Goal: Transaction & Acquisition: Book appointment/travel/reservation

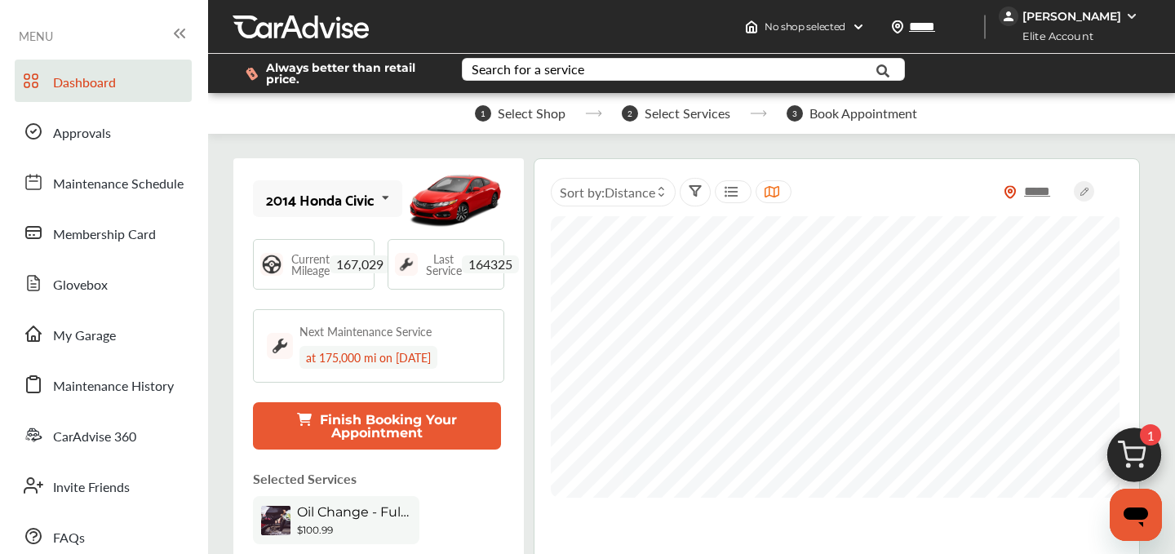
click at [1140, 459] on img at bounding box center [1134, 459] width 78 height 78
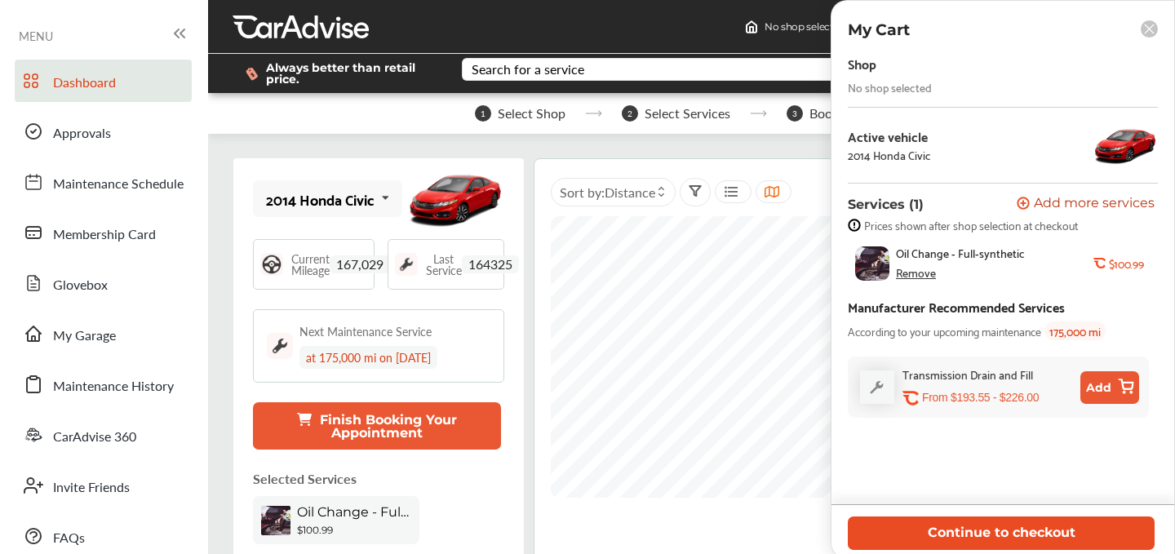
click at [983, 538] on button "Continue to checkout" at bounding box center [1001, 533] width 307 height 33
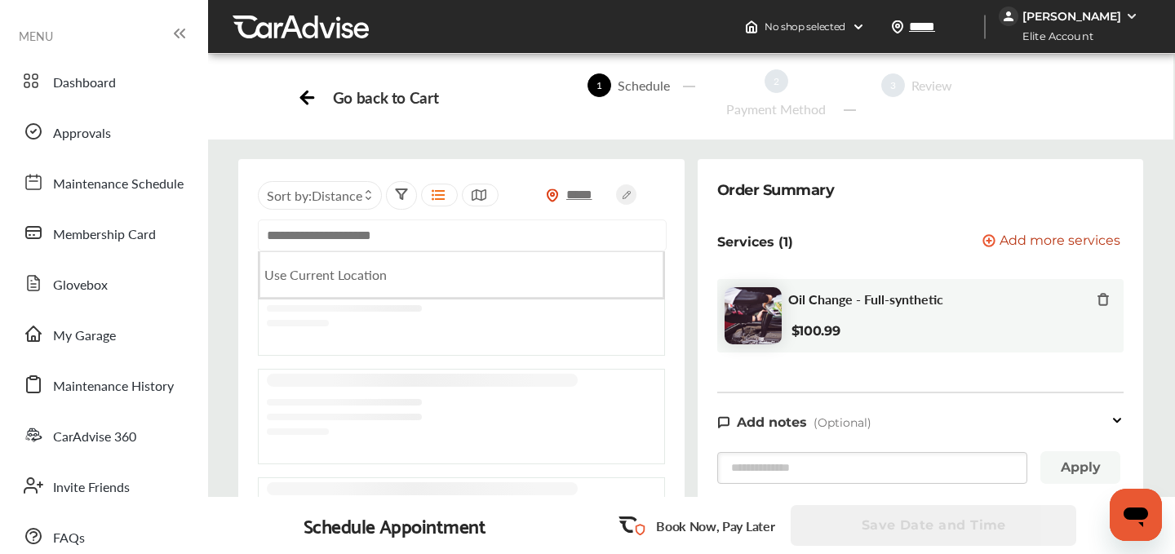
click at [338, 239] on input "text" at bounding box center [462, 235] width 409 height 32
paste input "**********"
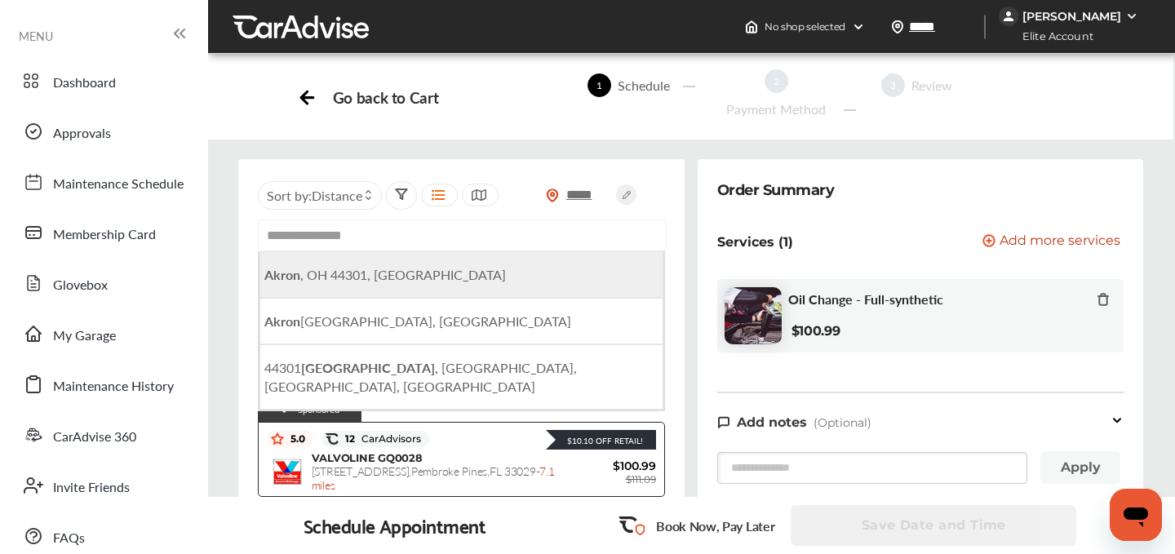
click at [332, 270] on span "[GEOGRAPHIC_DATA]" at bounding box center [385, 274] width 242 height 19
type input "**********"
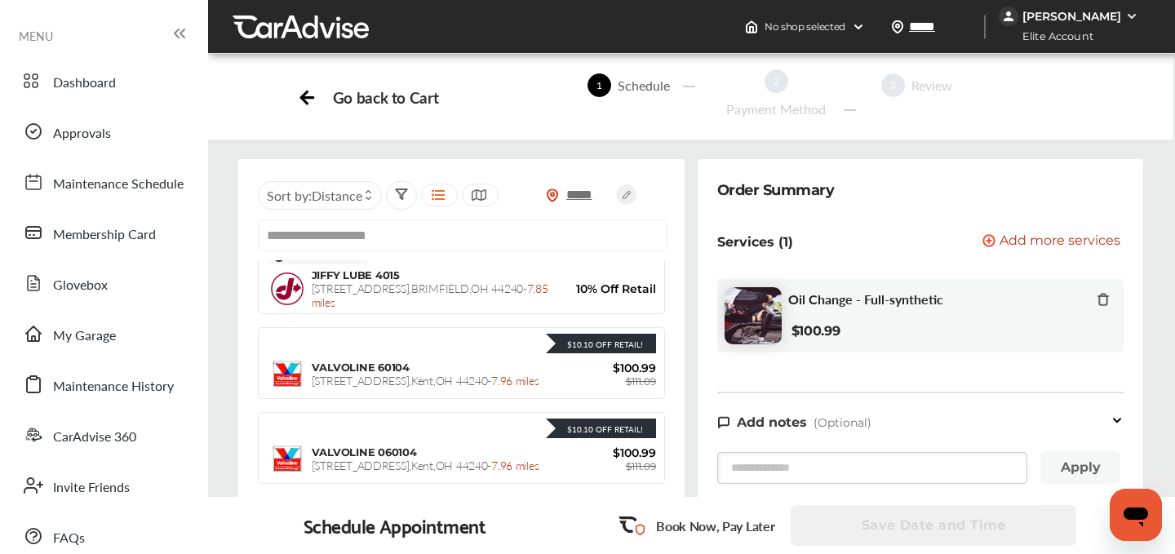
scroll to position [3222, 0]
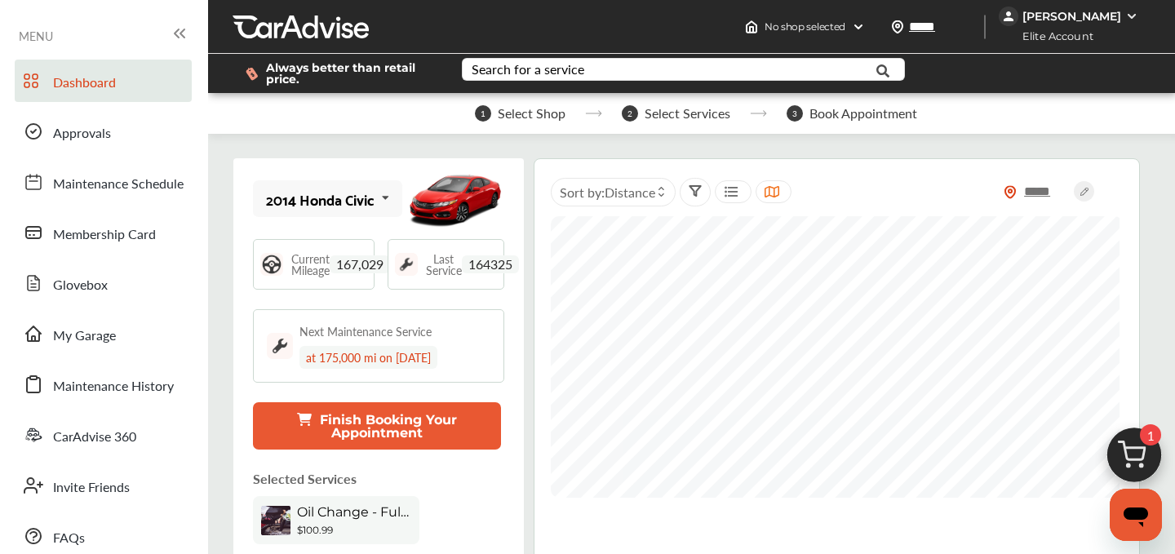
click at [1124, 454] on img at bounding box center [1134, 459] width 78 height 78
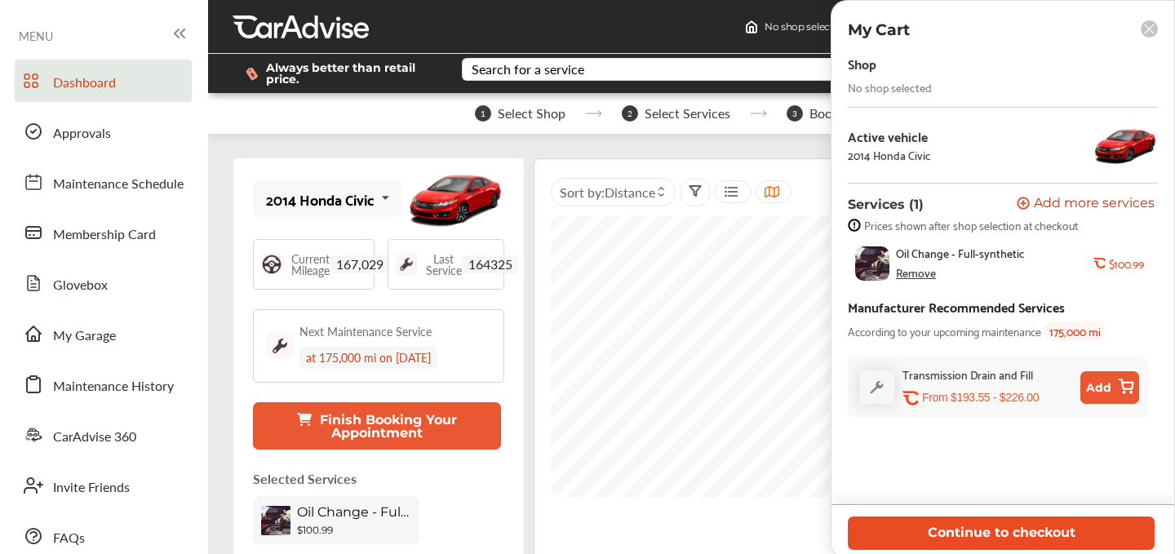
click at [997, 517] on button "Continue to checkout" at bounding box center [1001, 533] width 307 height 33
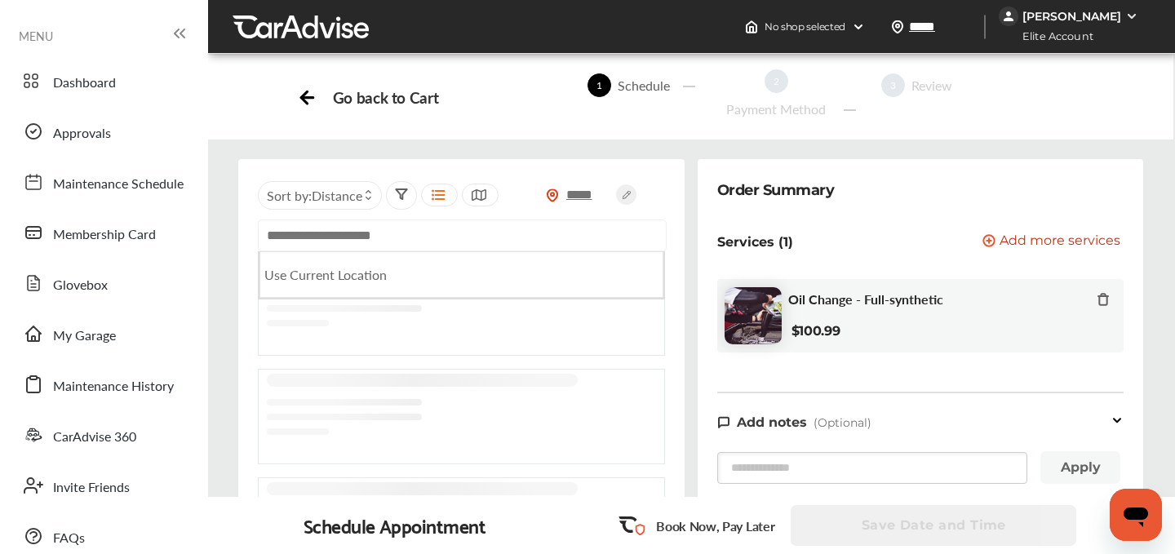
click at [372, 236] on input "text" at bounding box center [462, 235] width 409 height 32
type input "*"
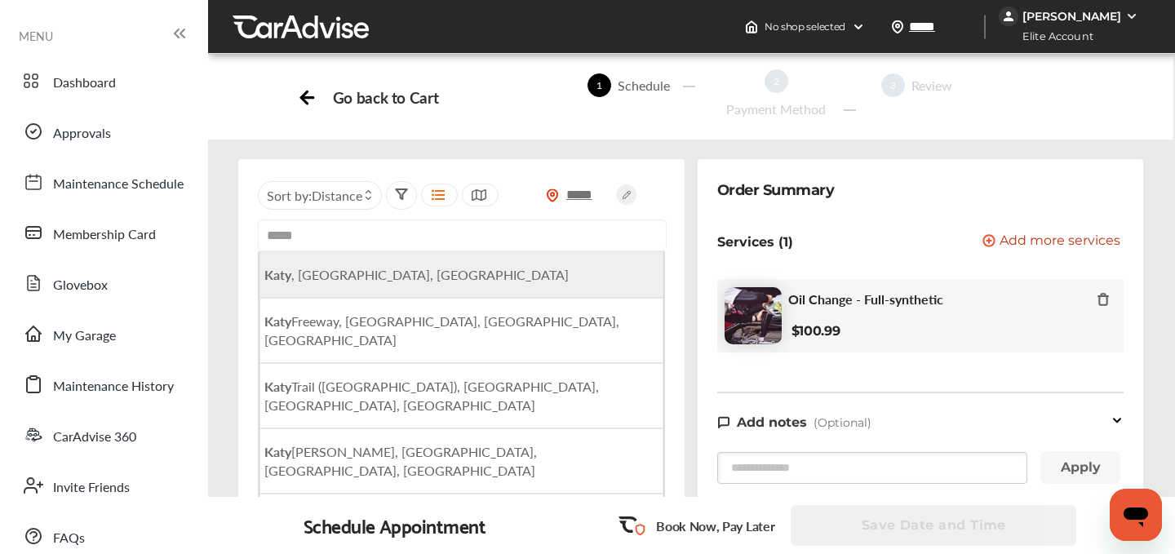
click at [323, 271] on span "Katy , TX, USA" at bounding box center [416, 274] width 304 height 19
type input "**********"
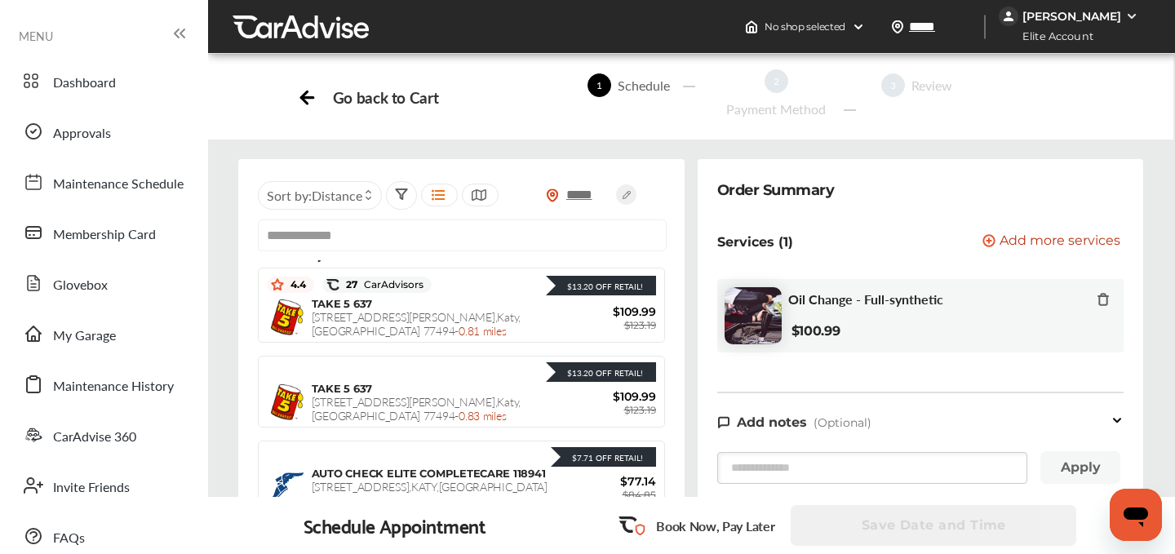
scroll to position [504, 0]
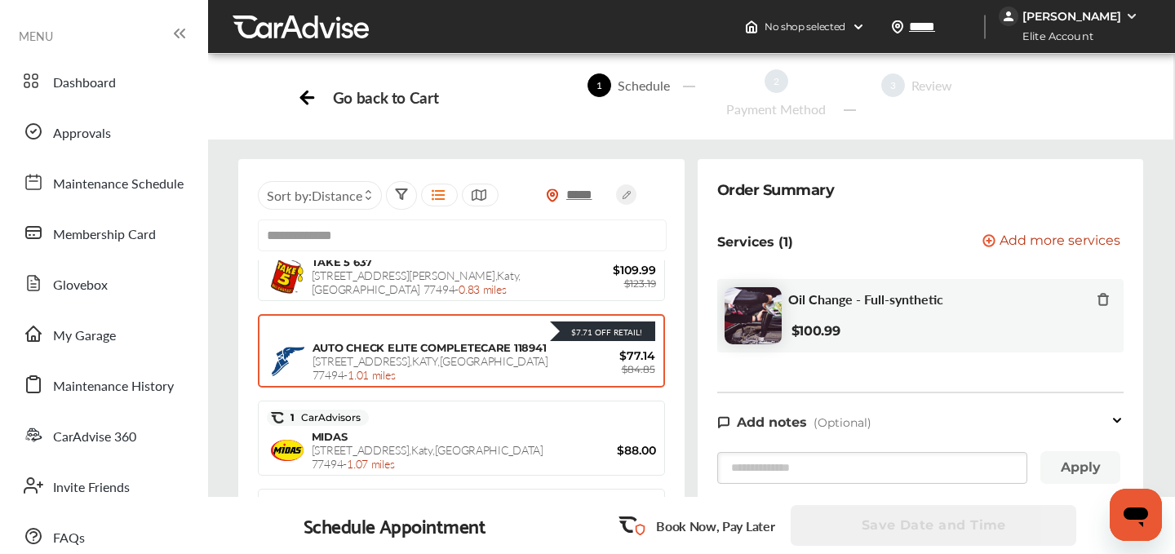
click at [378, 368] on span "25551 KINGSLAND BLVD , KATY , TX 77494 - 1.01 miles" at bounding box center [431, 368] width 236 height 30
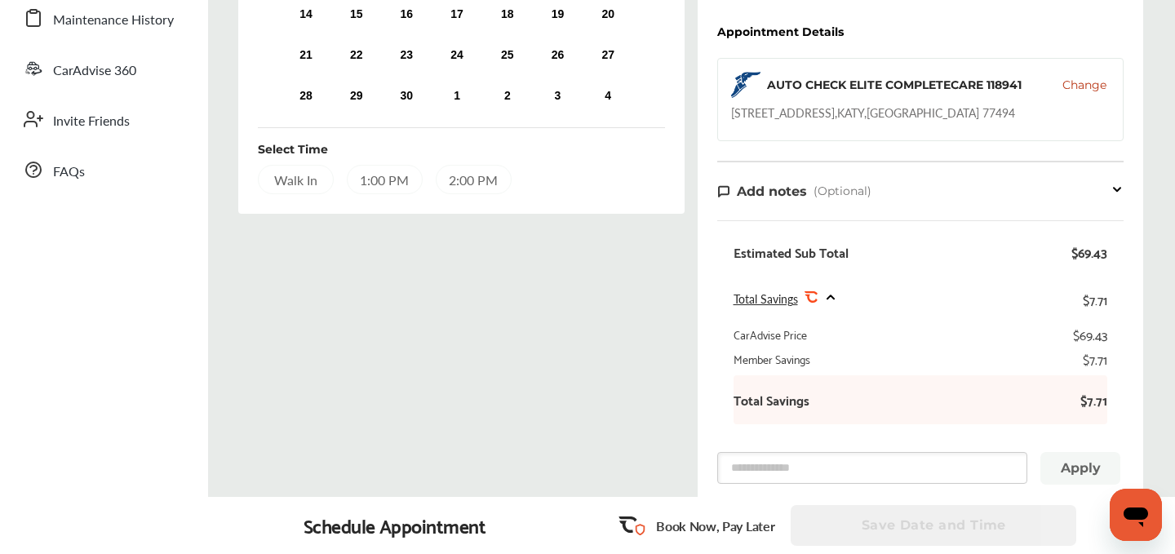
scroll to position [80, 0]
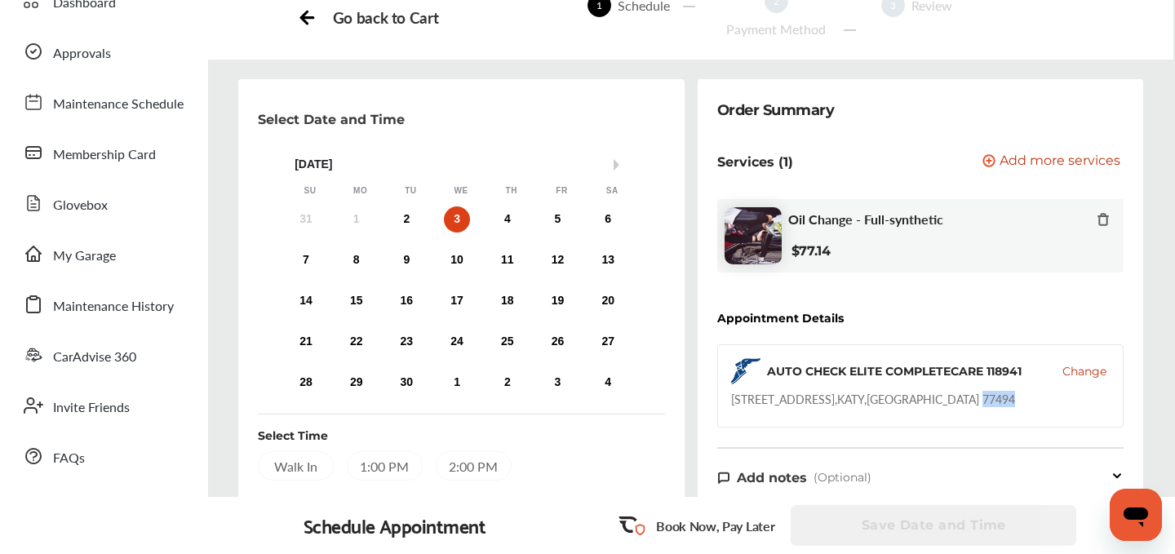
drag, startPoint x: 961, startPoint y: 403, endPoint x: 918, endPoint y: 403, distance: 43.2
click at [918, 403] on div "AUTO CHECK ELITE COMPLETECARE 118941 Change 25551 KINGSLAND BLVD , KATY , TX 77…" at bounding box center [920, 385] width 407 height 83
copy div "77494"
